Goal: Check status: Check status

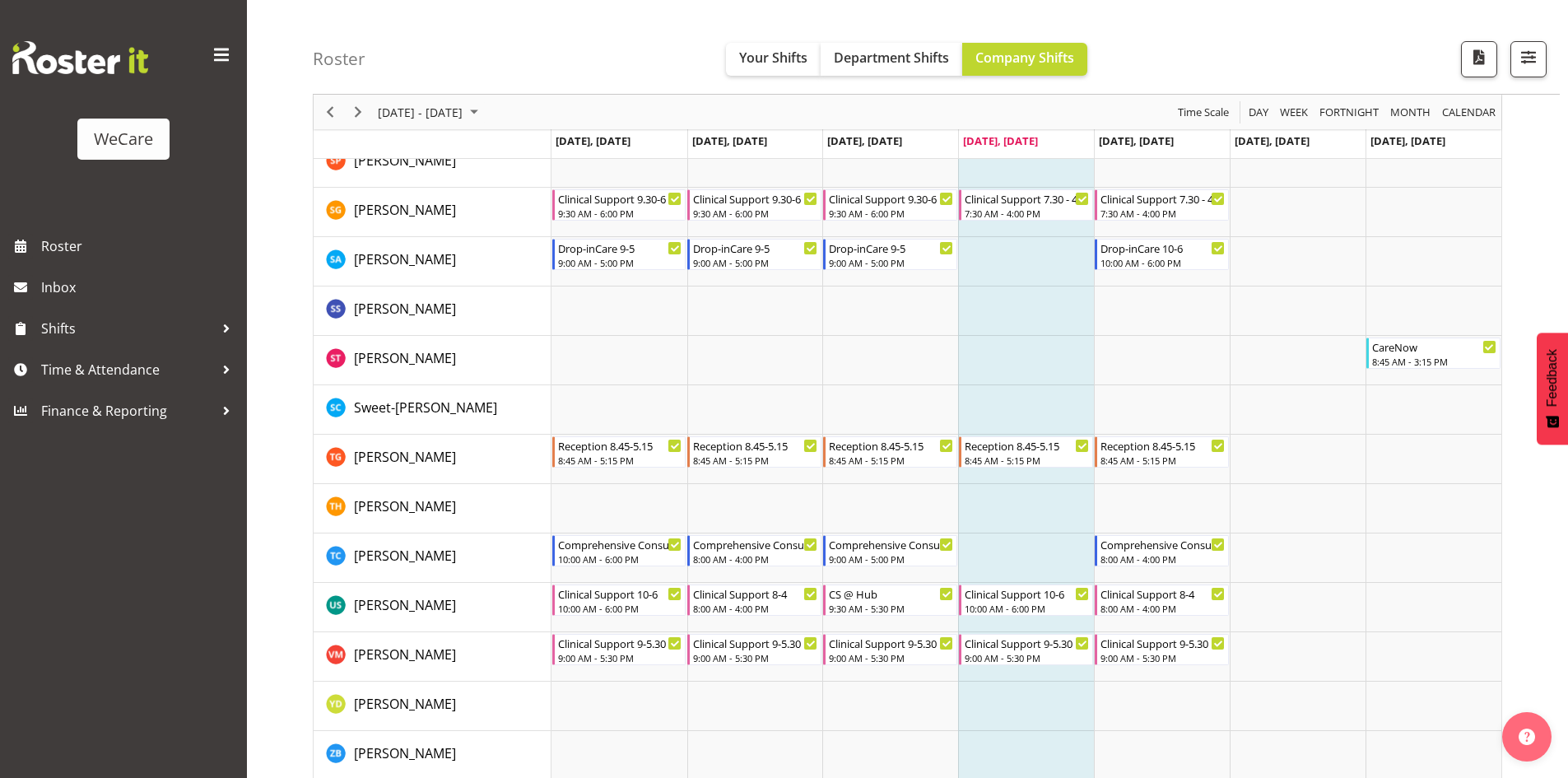
scroll to position [6449, 0]
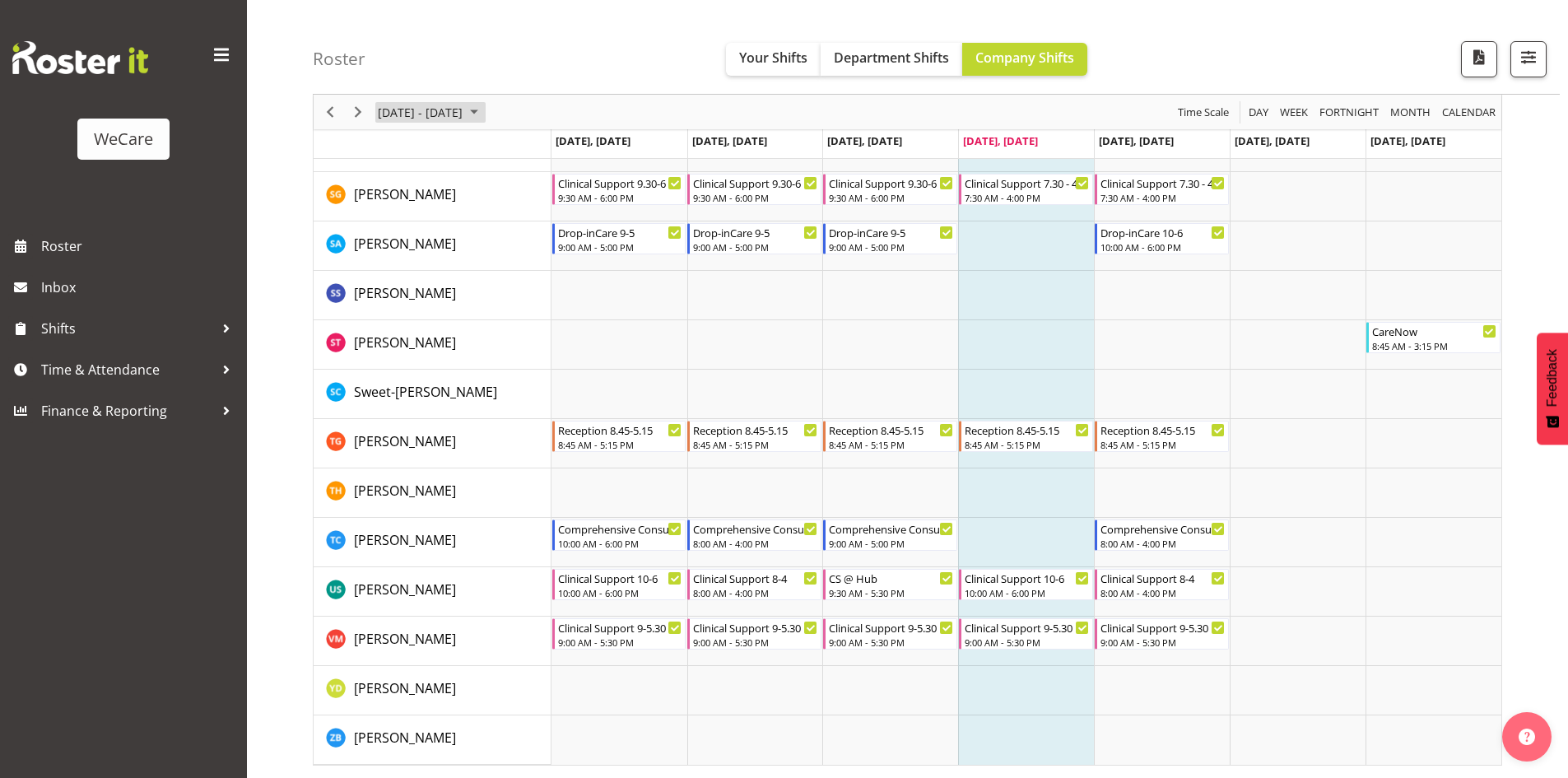
click at [484, 117] on span "September 01 - 07, 2025" at bounding box center [473, 112] width 19 height 20
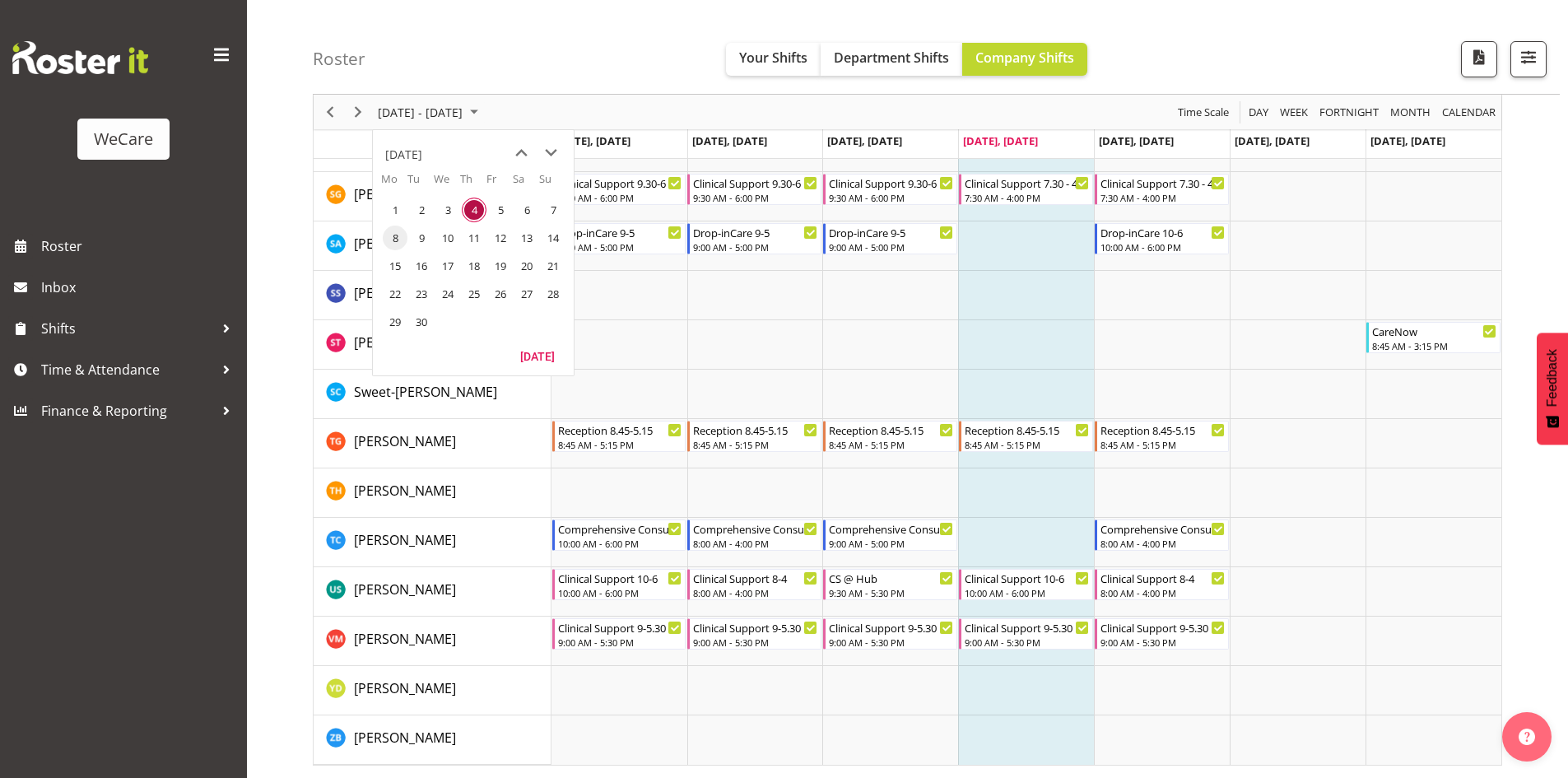
click at [397, 231] on span "8" at bounding box center [395, 237] width 25 height 25
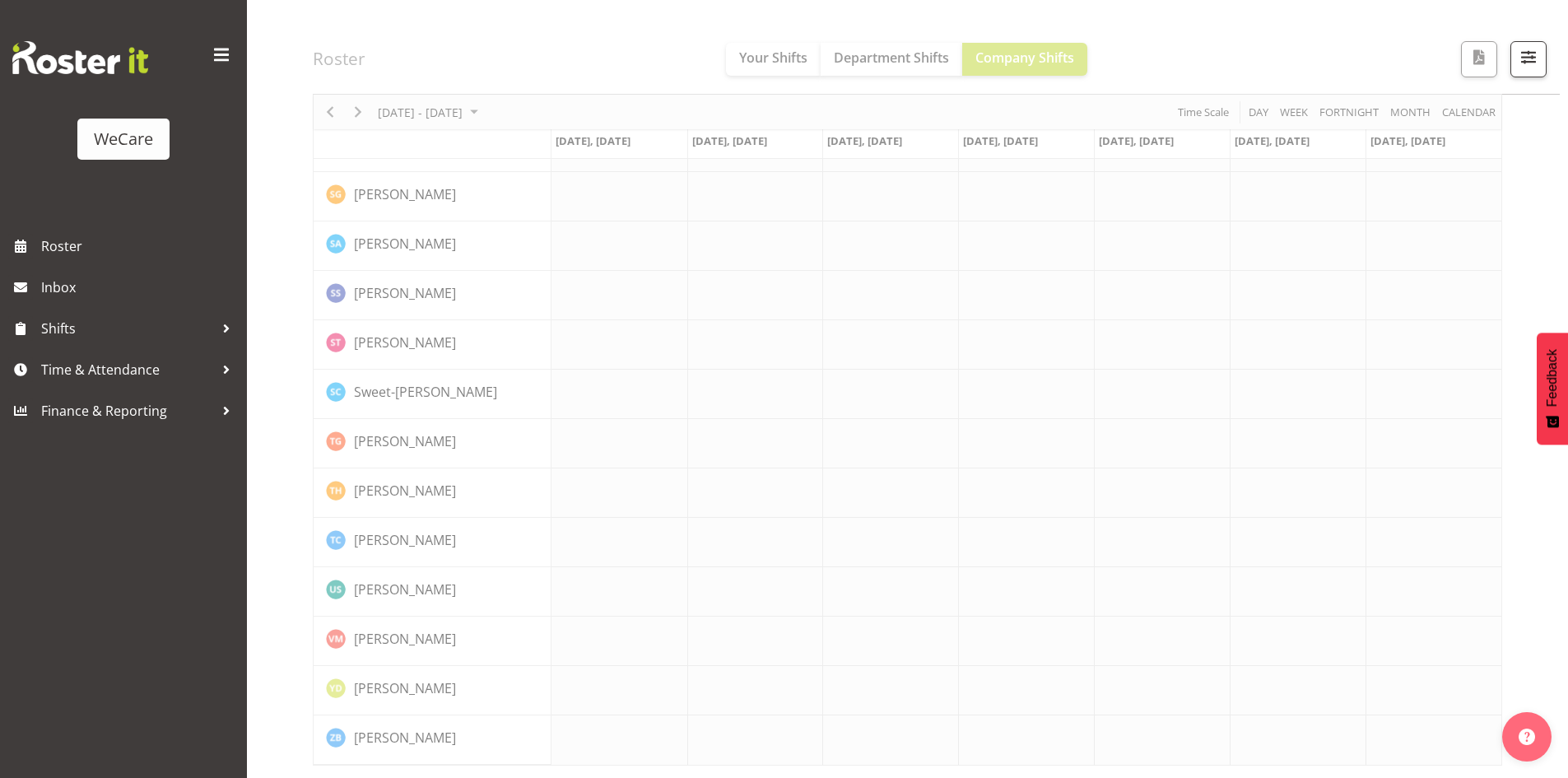
scroll to position [6386, 0]
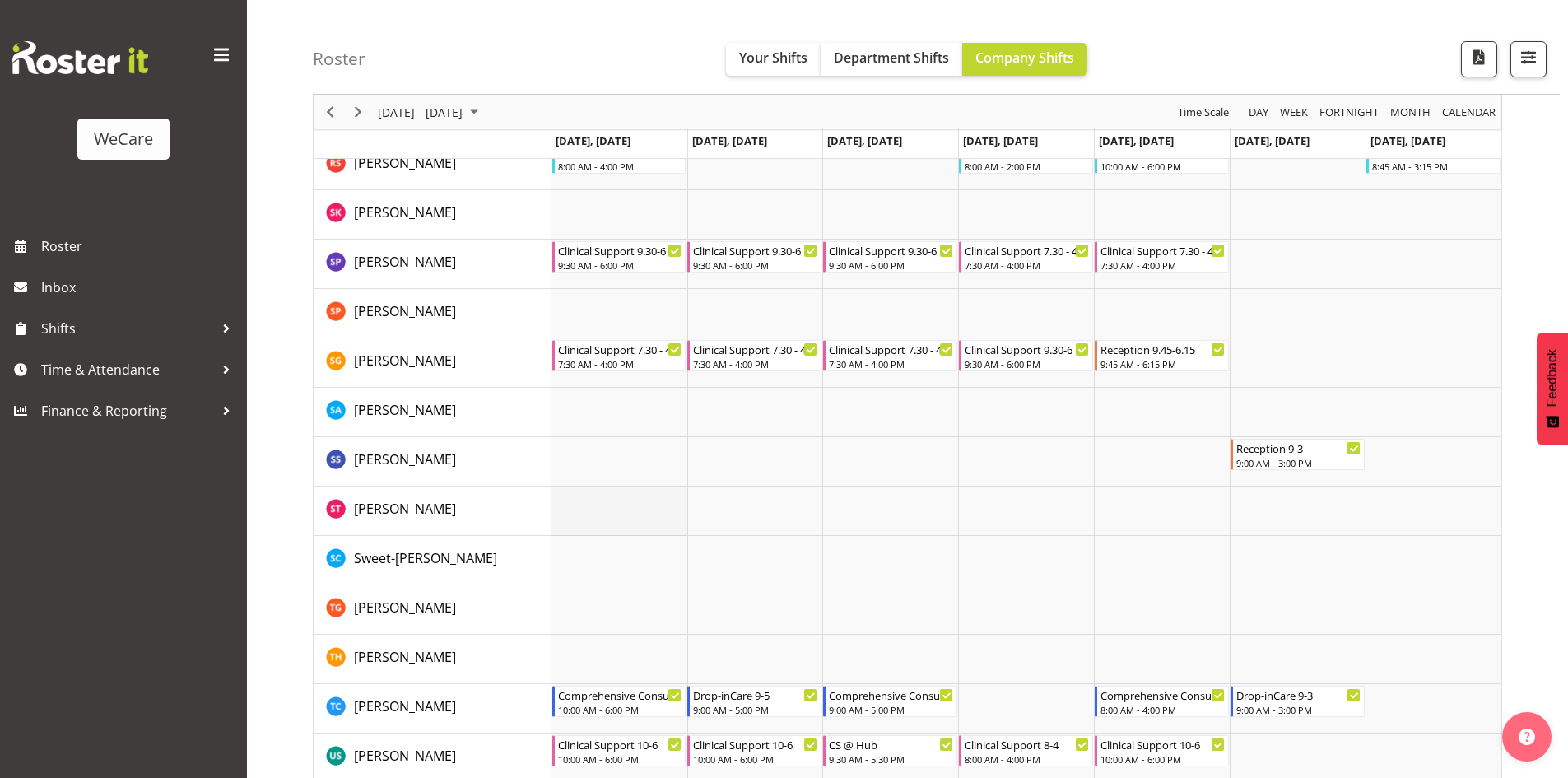
scroll to position [6417, 0]
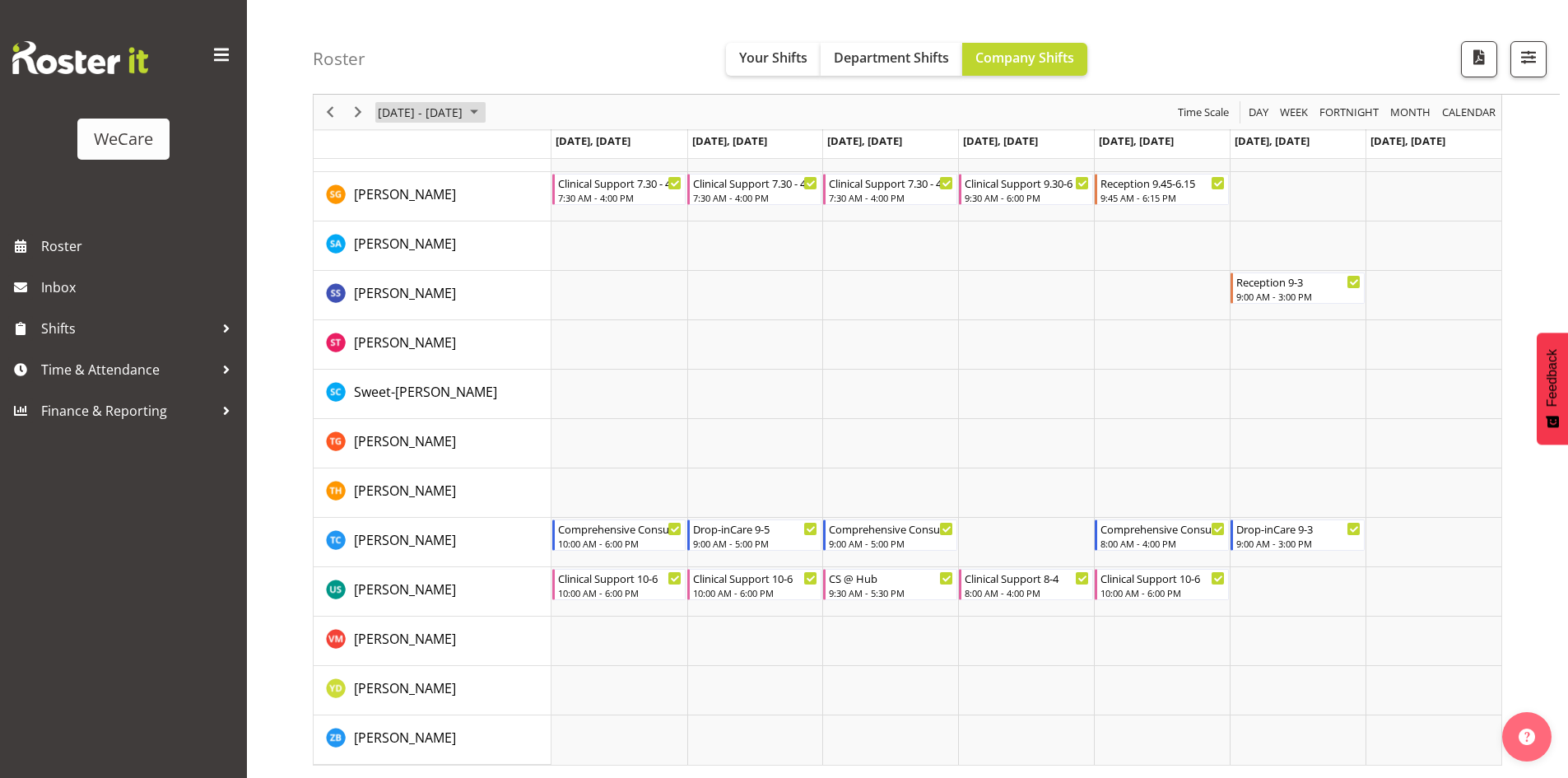
click at [484, 117] on span "September 08 - 14, 2025" at bounding box center [473, 112] width 19 height 20
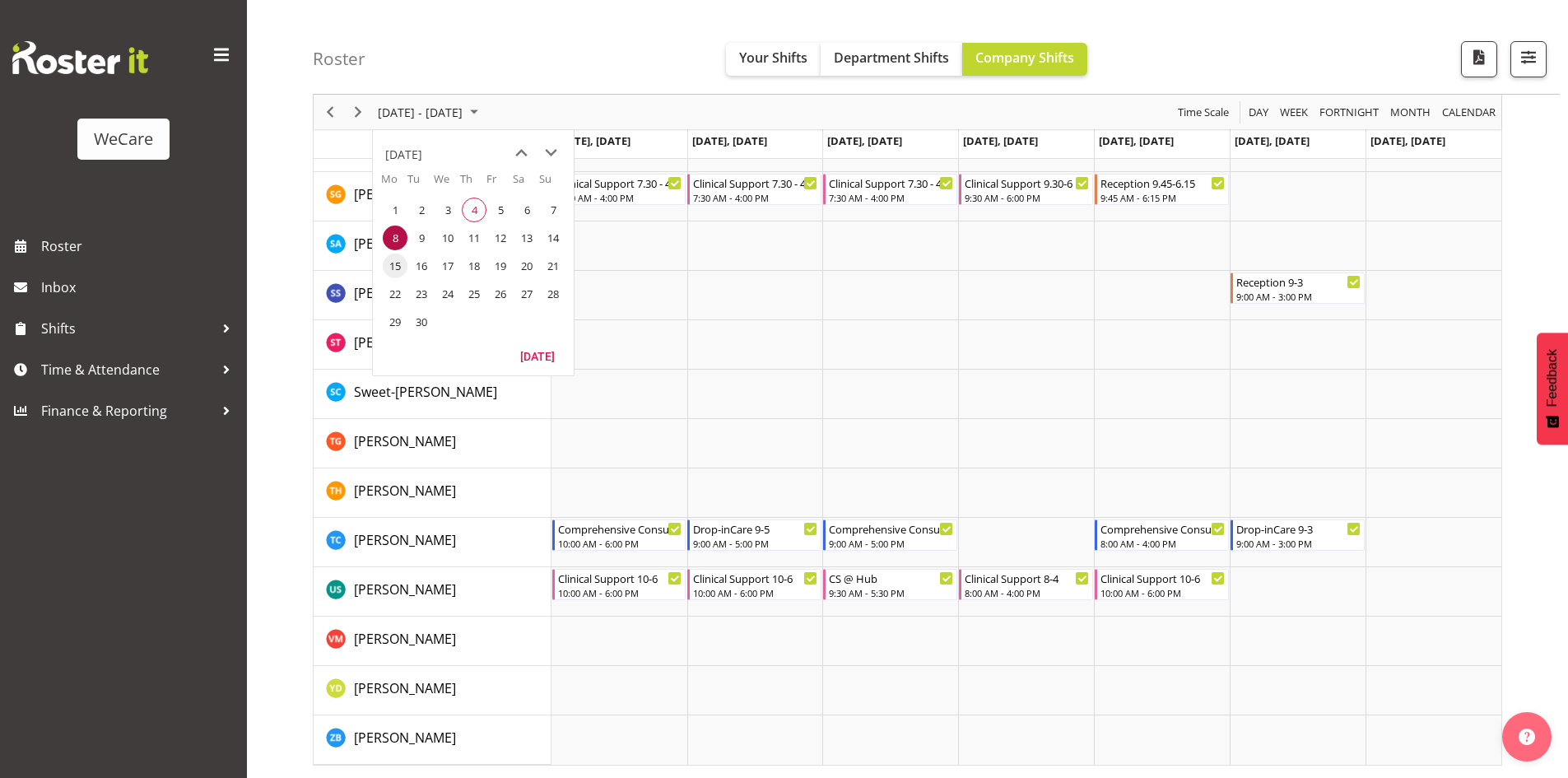
click at [399, 264] on span "15" at bounding box center [395, 265] width 25 height 25
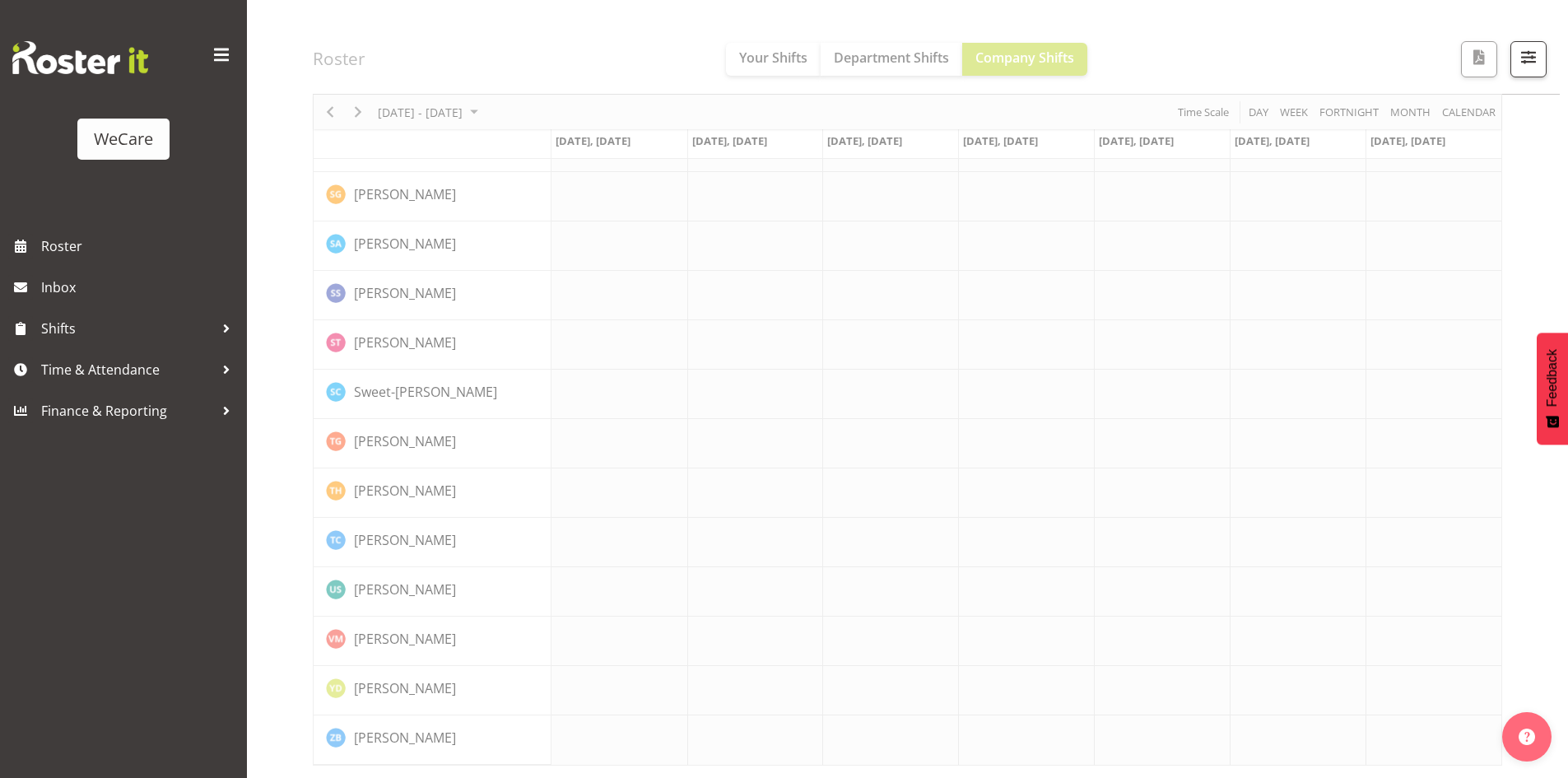
scroll to position [6386, 0]
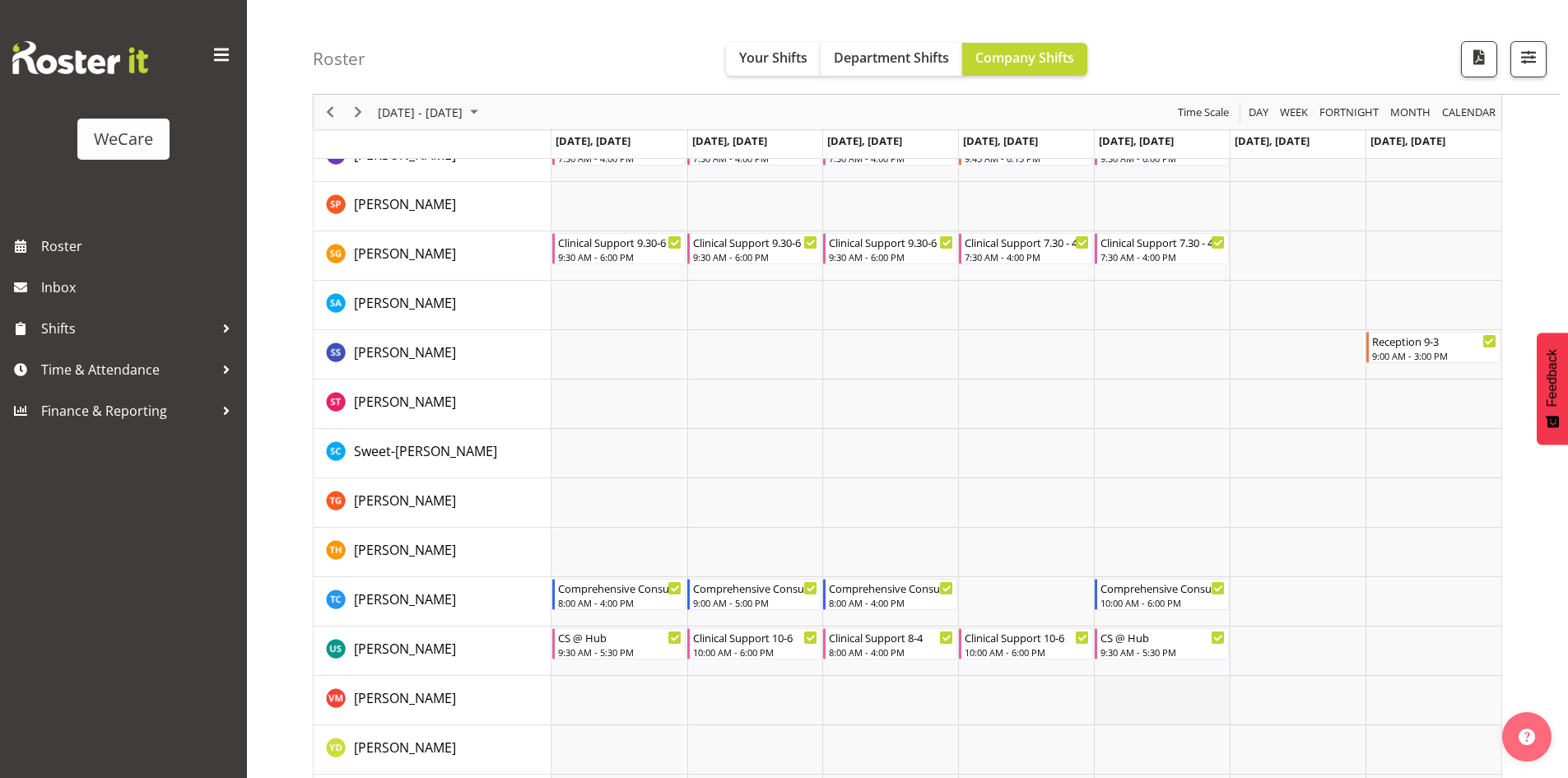
scroll to position [6303, 0]
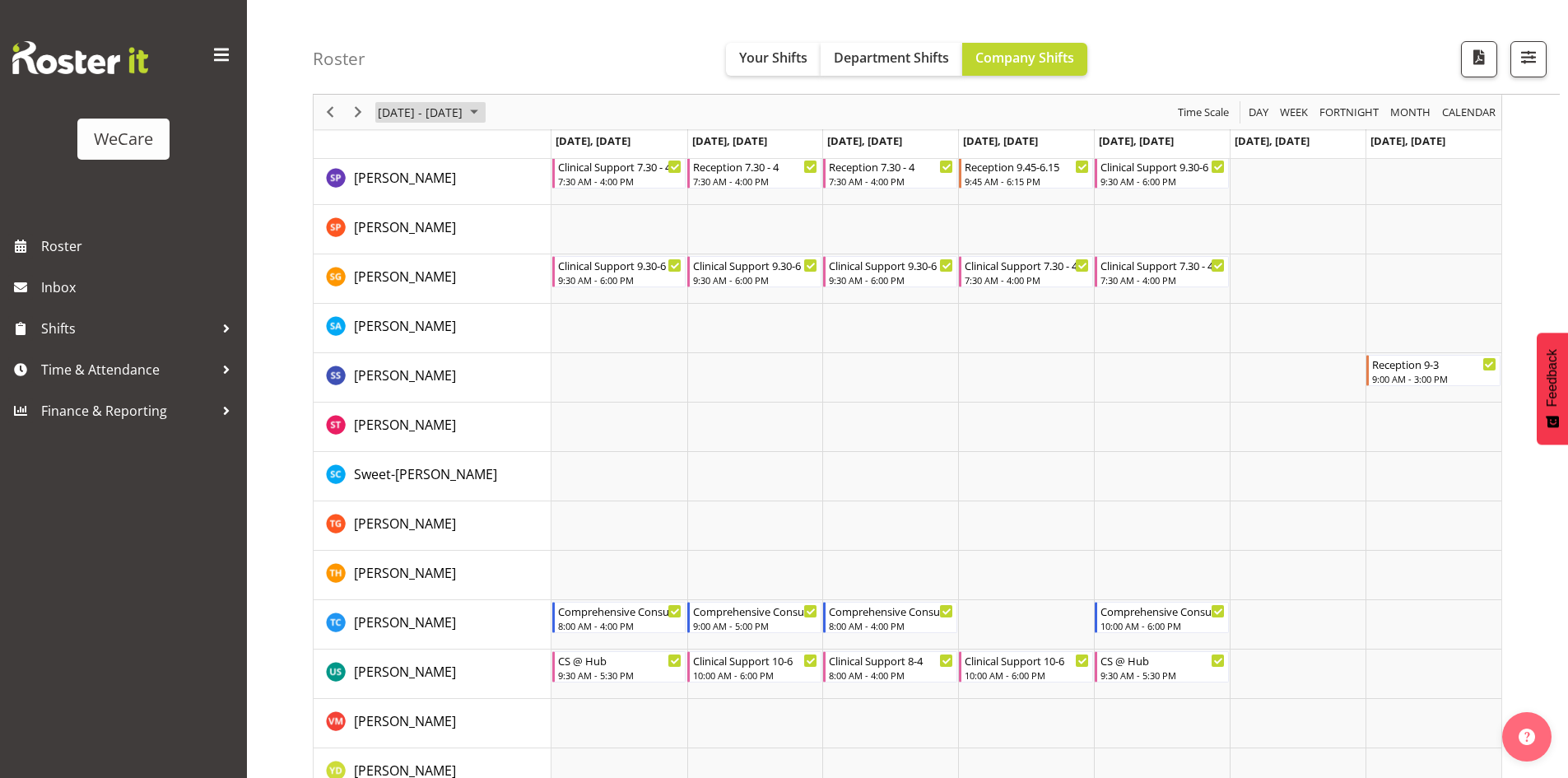
click at [484, 117] on span "September 15 - 21, 2025" at bounding box center [473, 112] width 19 height 20
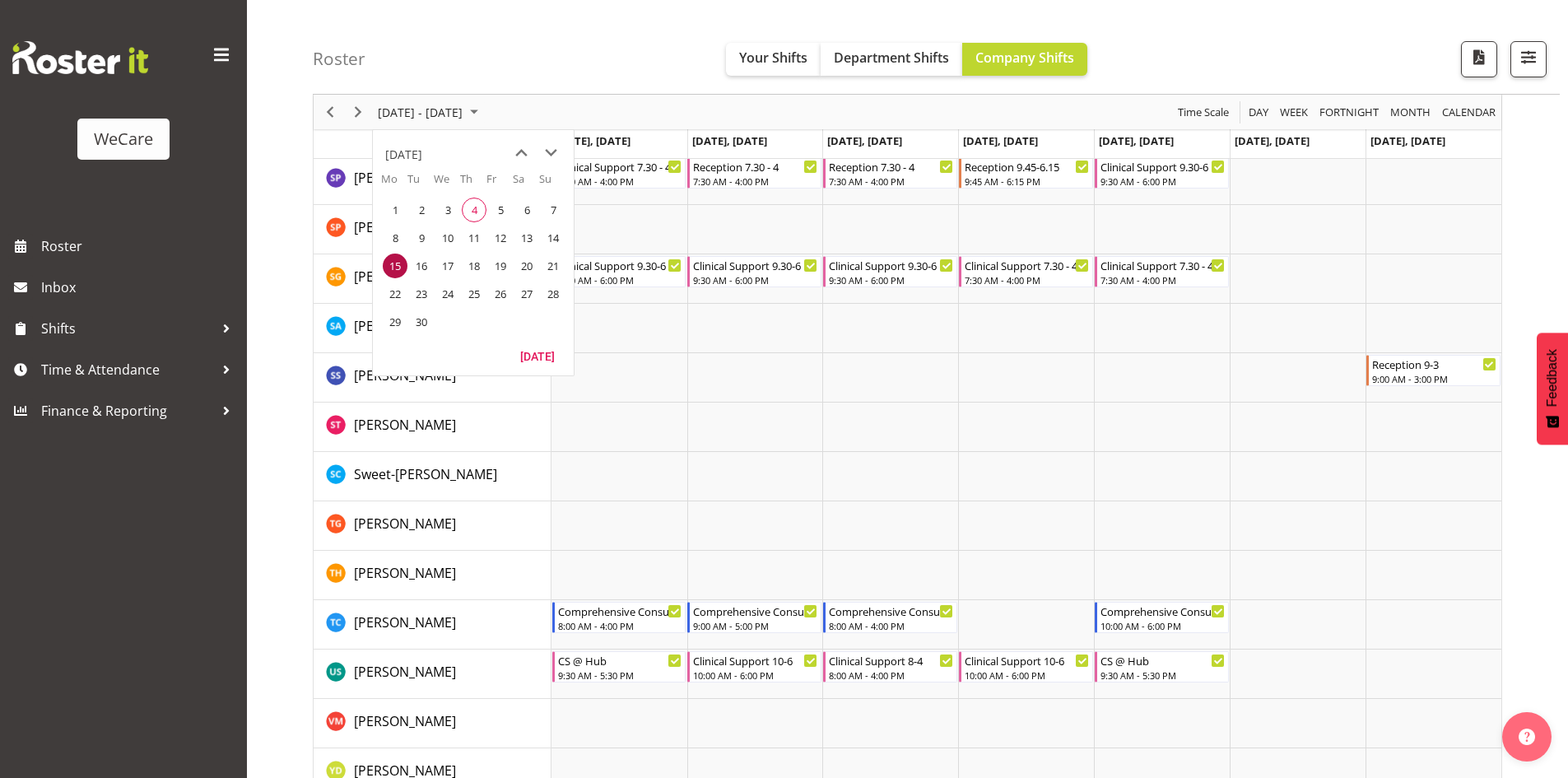
drag, startPoint x: 493, startPoint y: 237, endPoint x: 1301, endPoint y: 280, distance: 809.1
click at [493, 237] on span "12" at bounding box center [500, 237] width 25 height 25
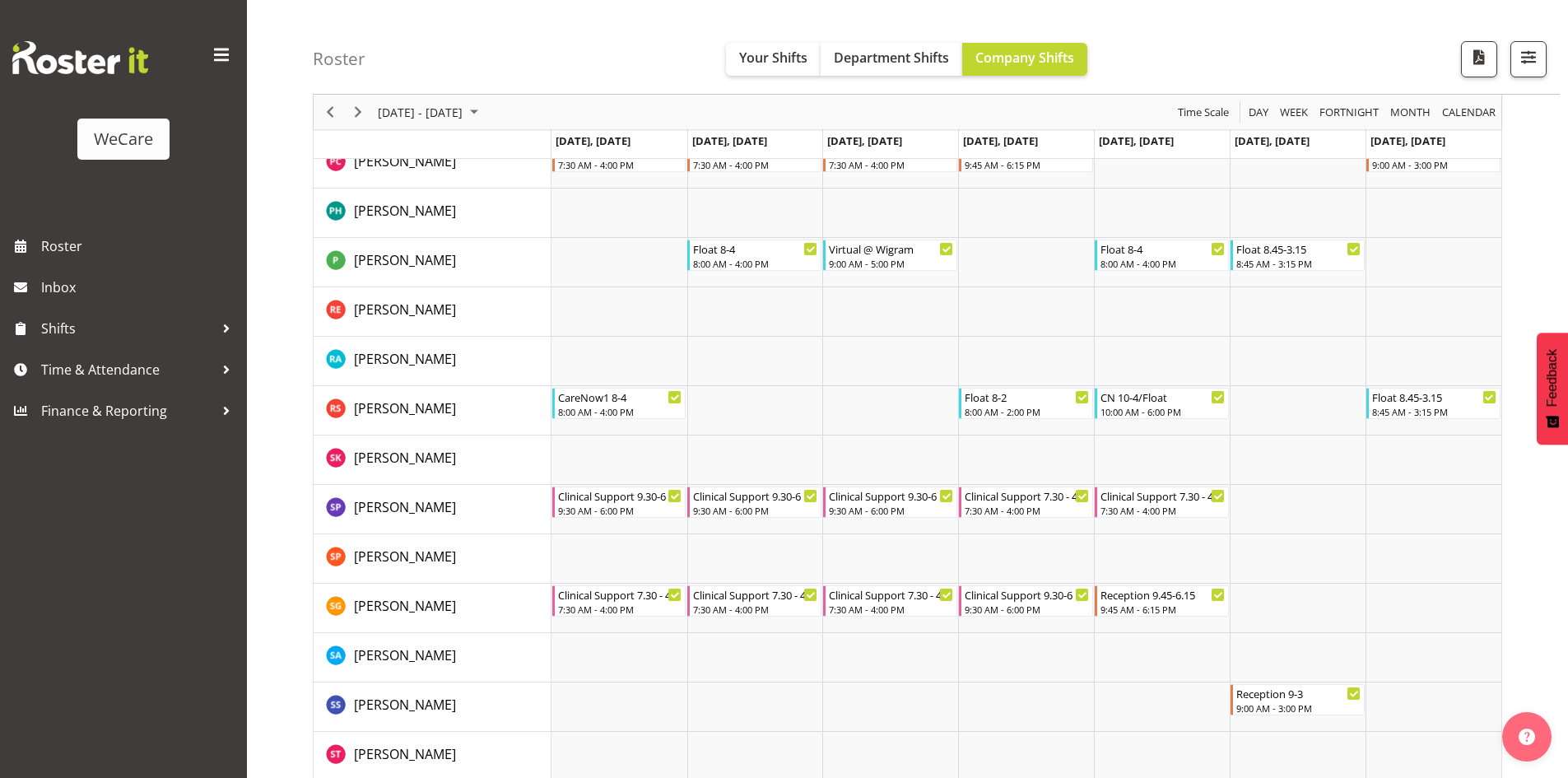
scroll to position [6417, 0]
